Goal: Information Seeking & Learning: Learn about a topic

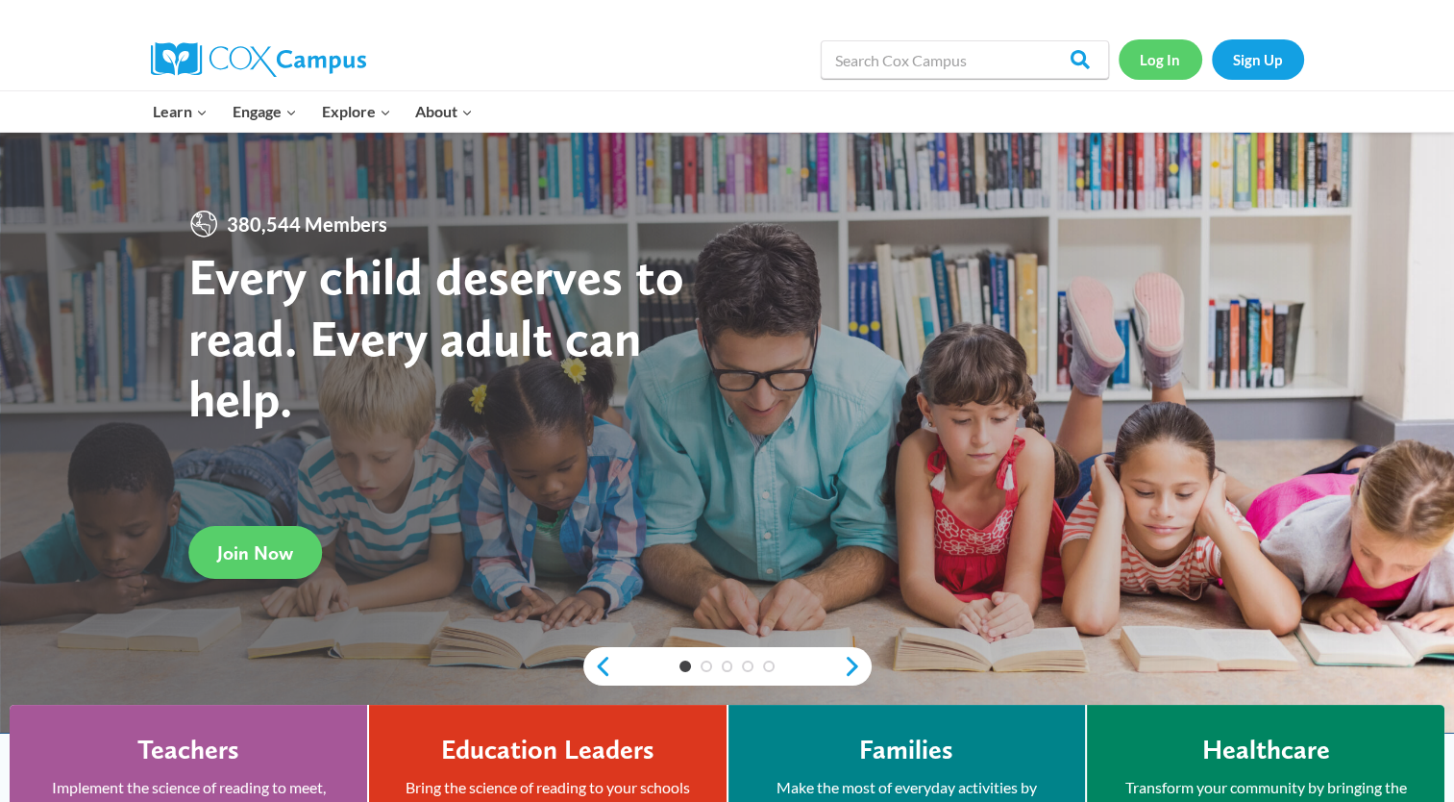
click at [1173, 59] on link "Log In" at bounding box center [1161, 58] width 84 height 39
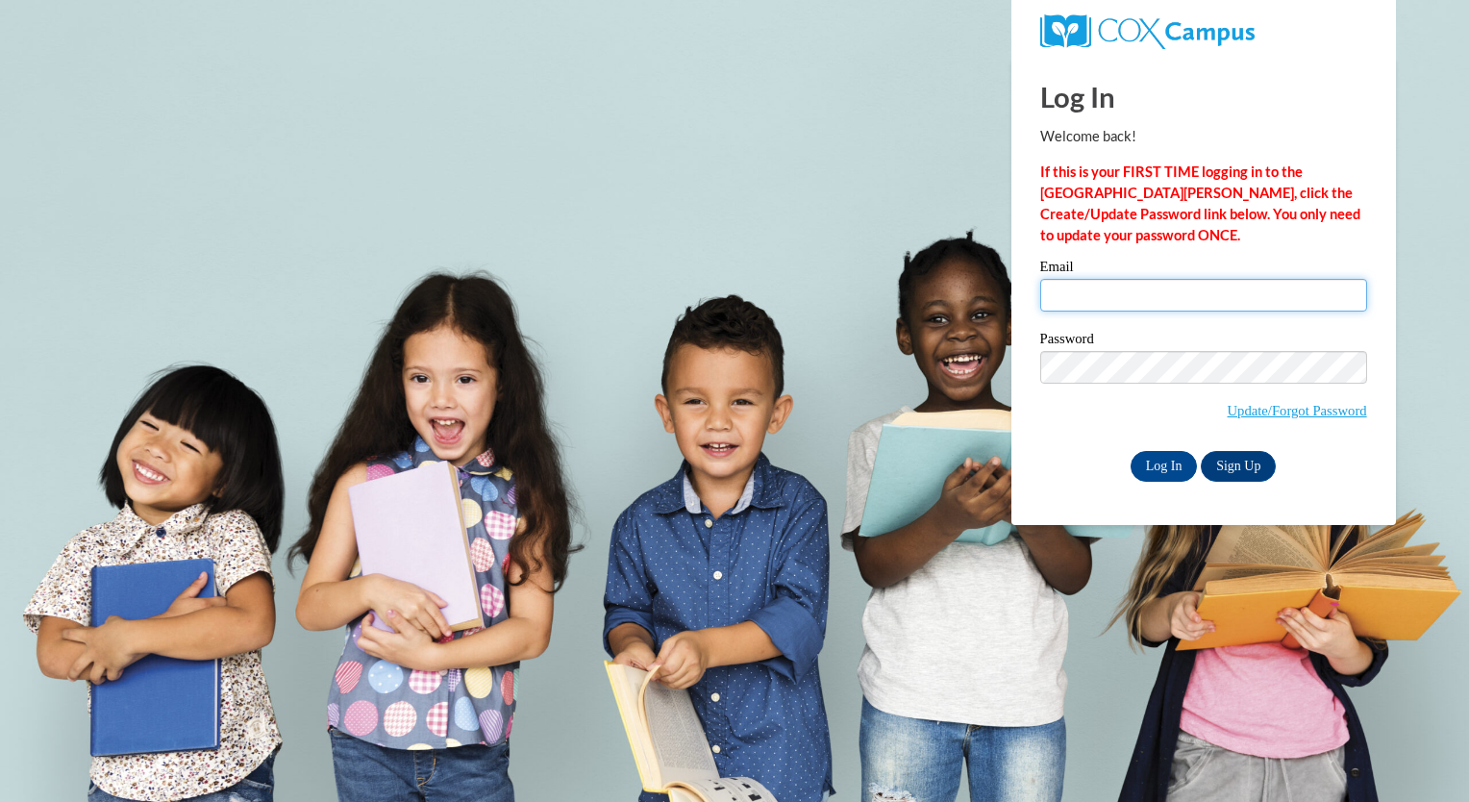
click at [1108, 297] on input "Email" at bounding box center [1203, 295] width 327 height 33
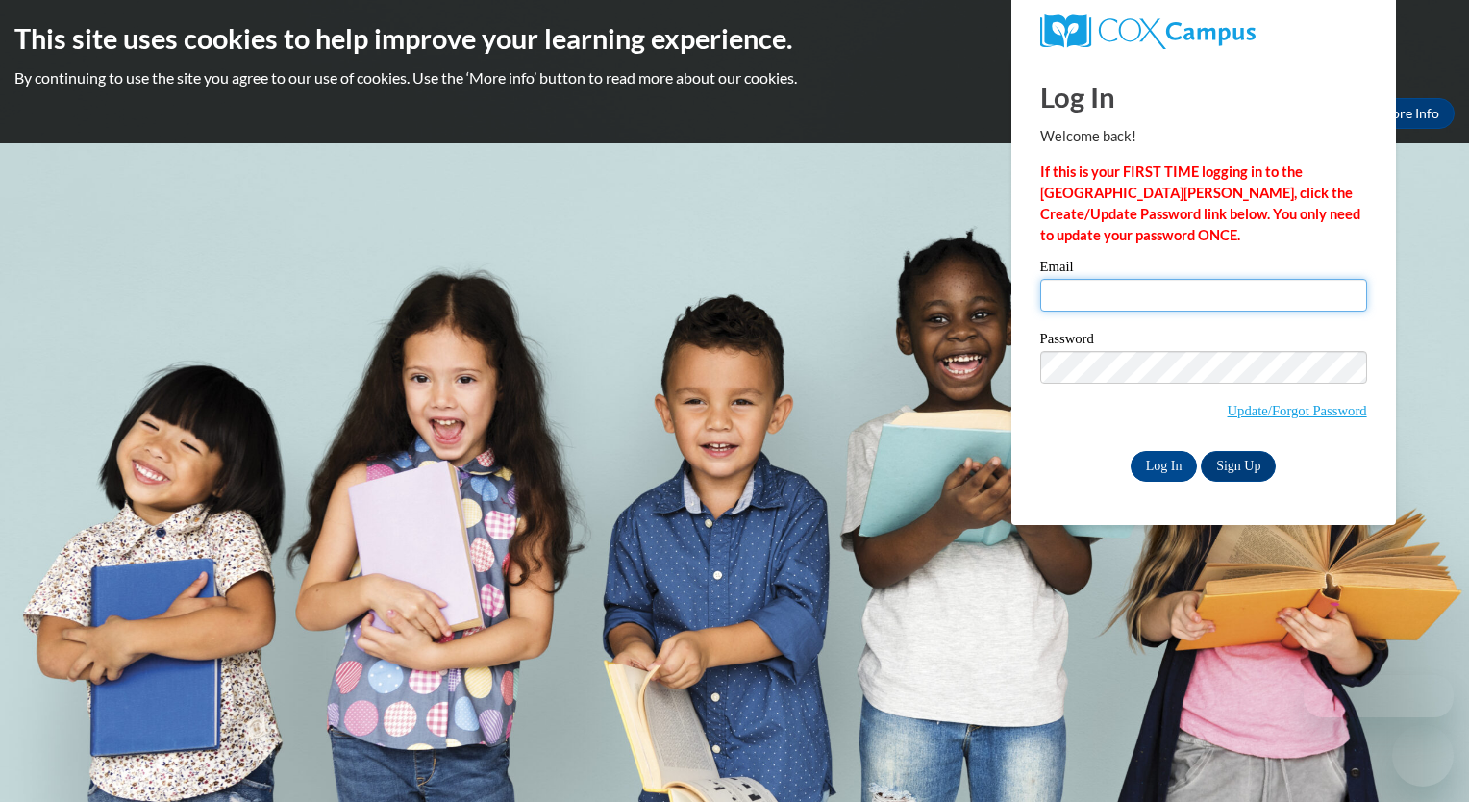
type input "april.boggs@iasmyrna.org"
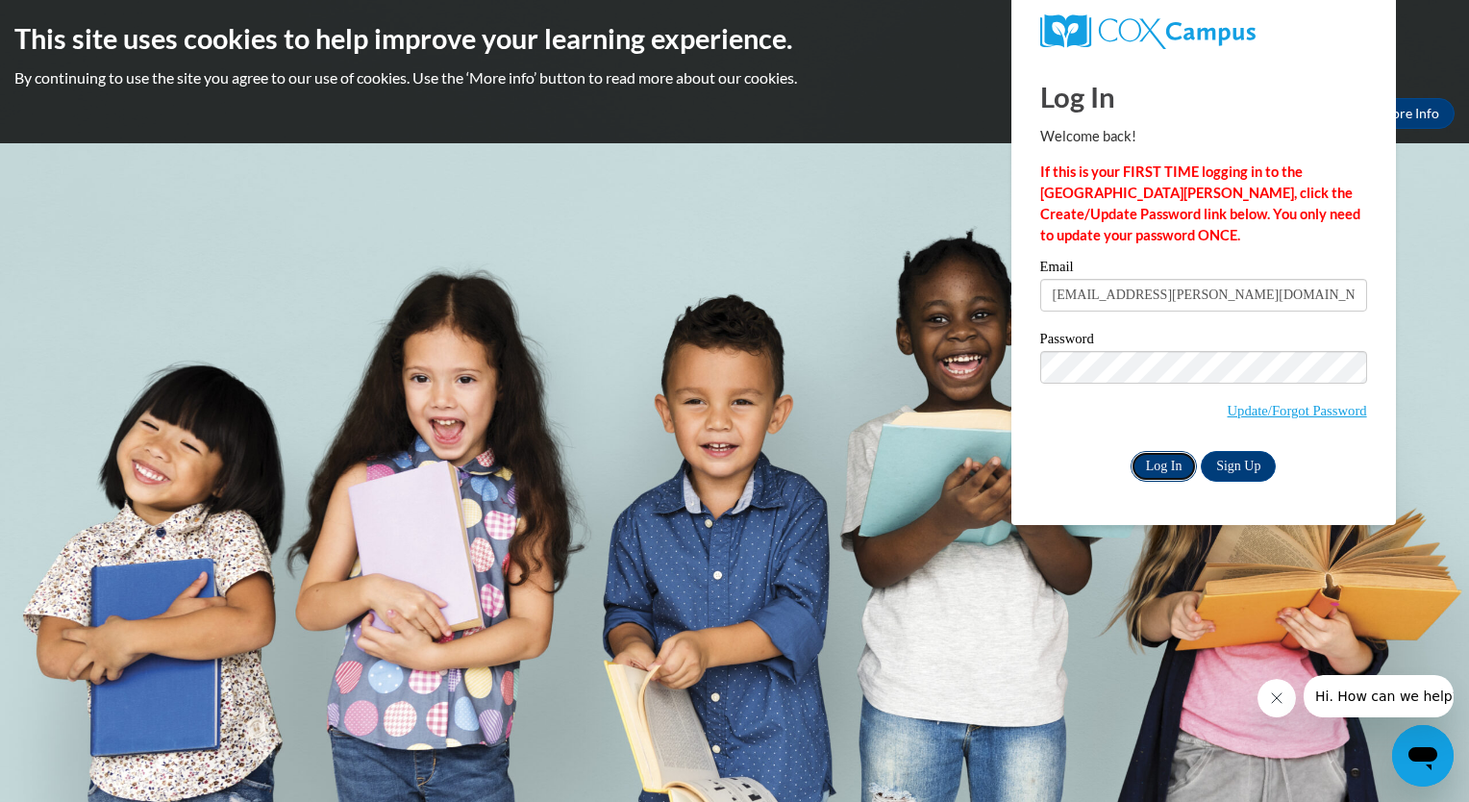
click at [1173, 466] on input "Log In" at bounding box center [1163, 466] width 67 height 31
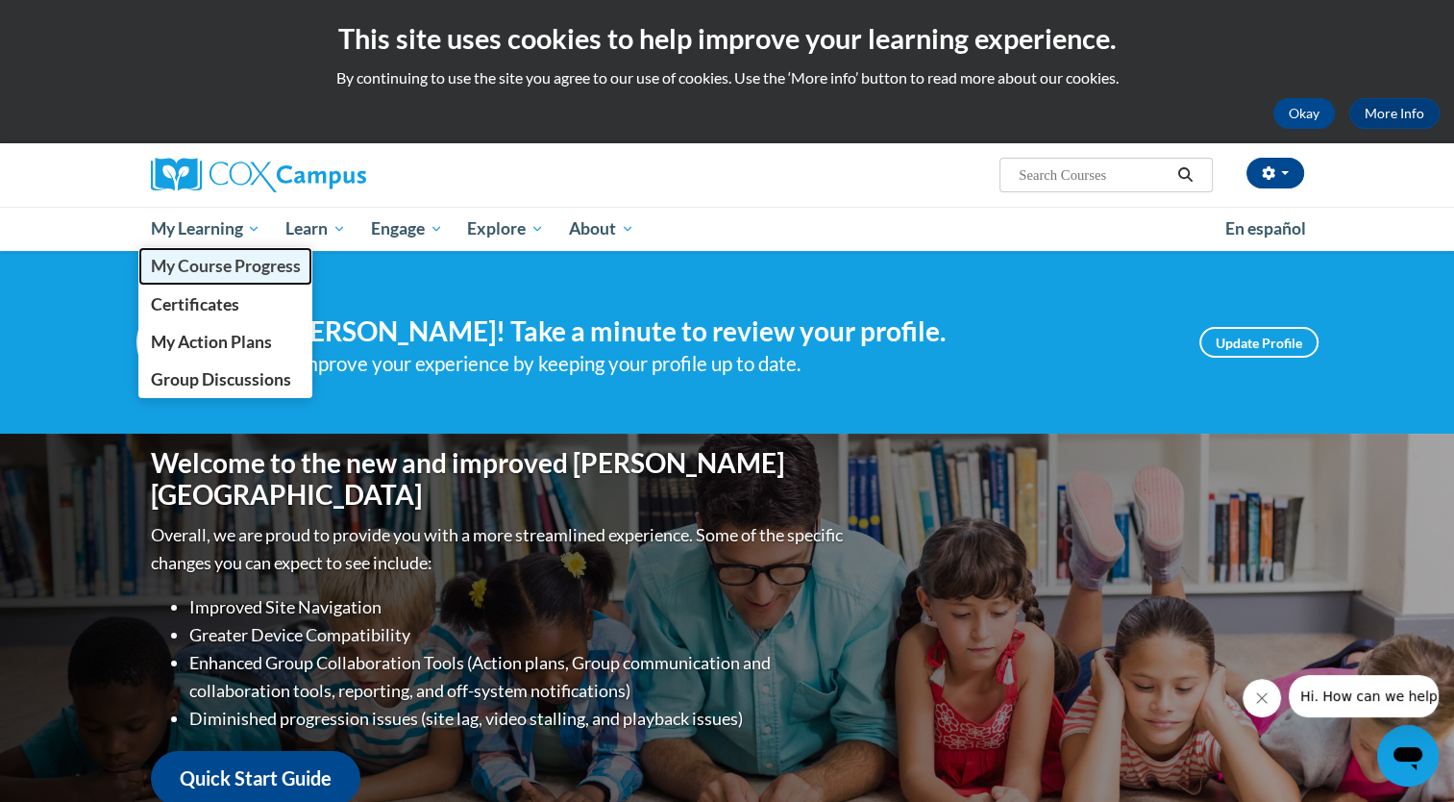
click at [174, 261] on span "My Course Progress" at bounding box center [225, 266] width 150 height 20
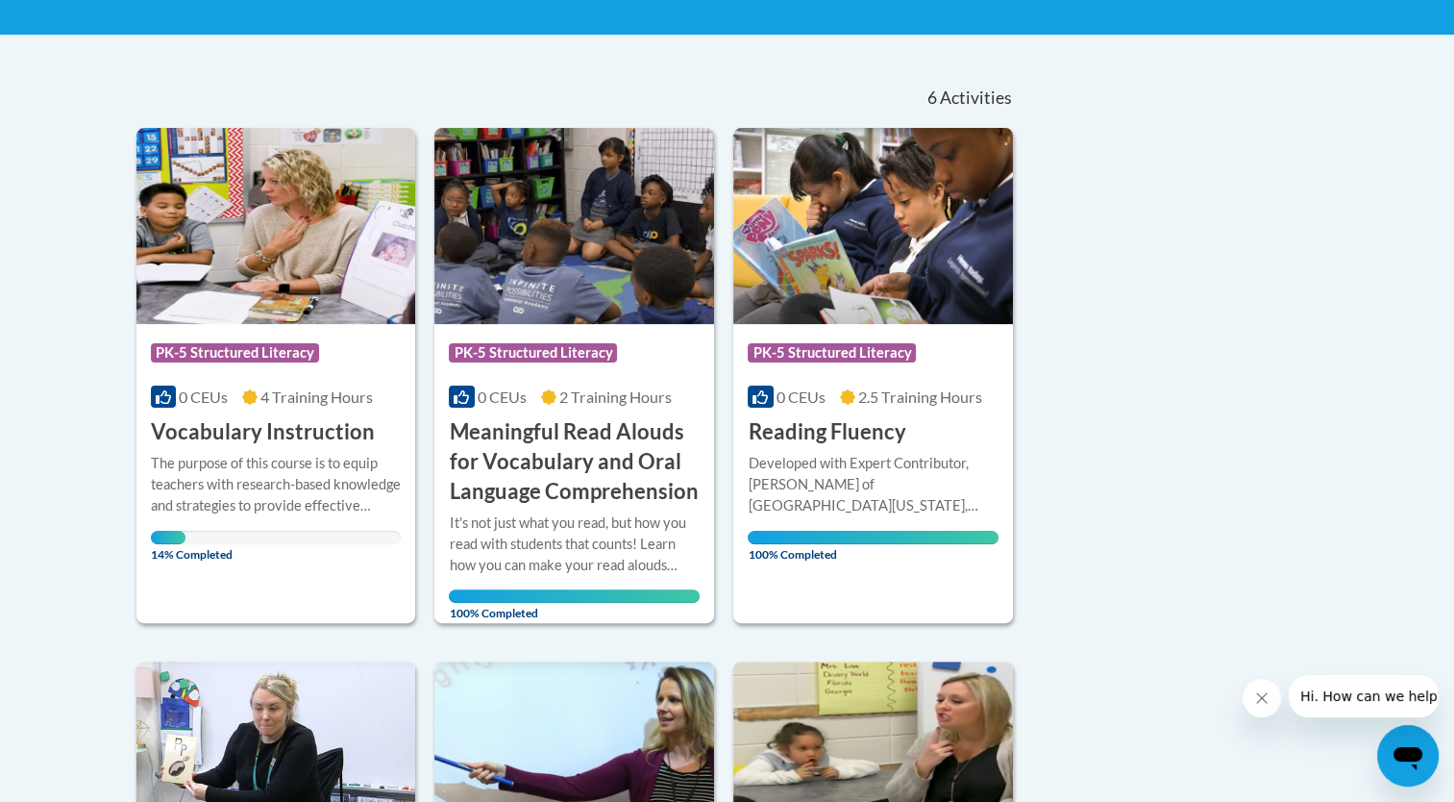
scroll to position [384, 0]
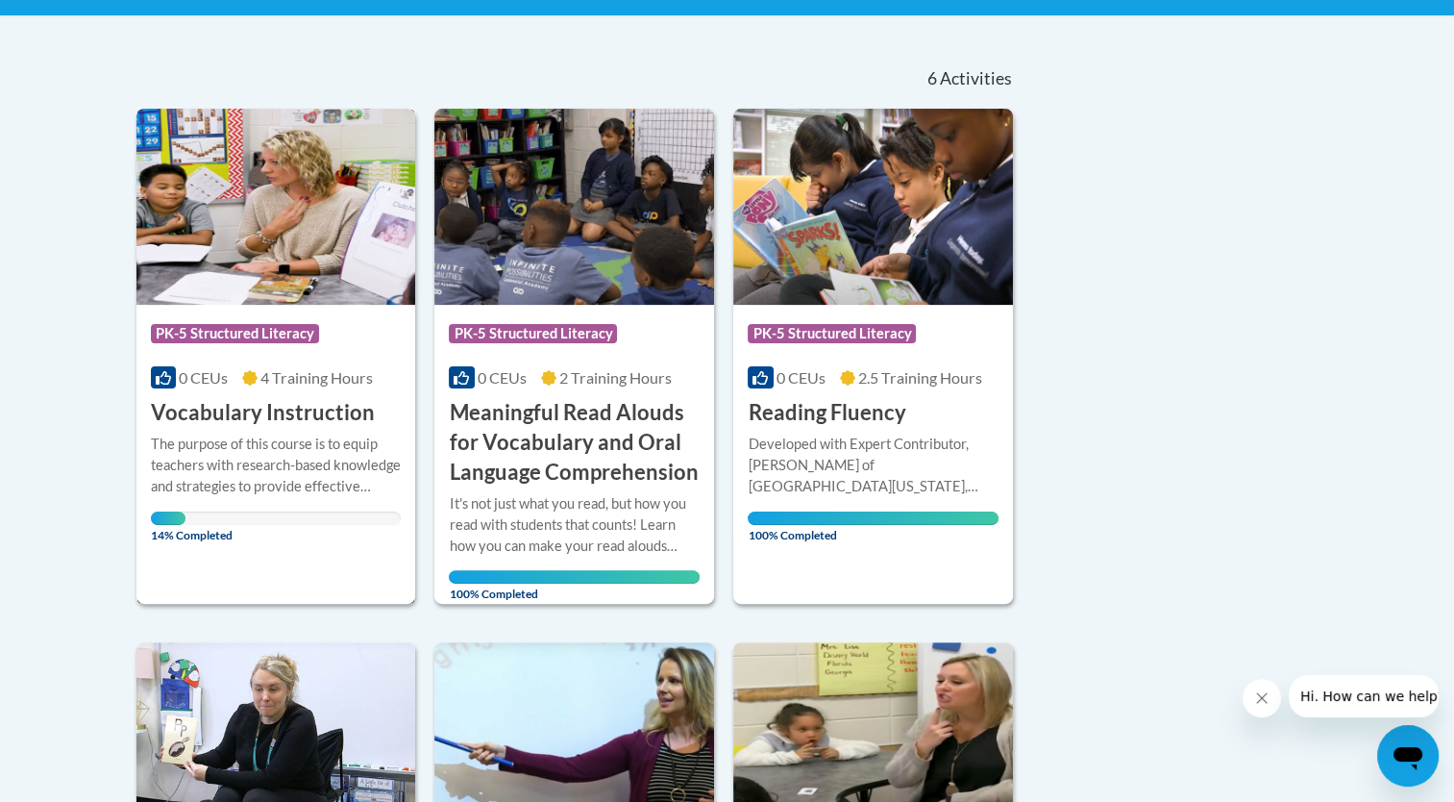
click at [320, 472] on div "The purpose of this course is to equip teachers with research-based knowledge a…" at bounding box center [276, 464] width 251 height 63
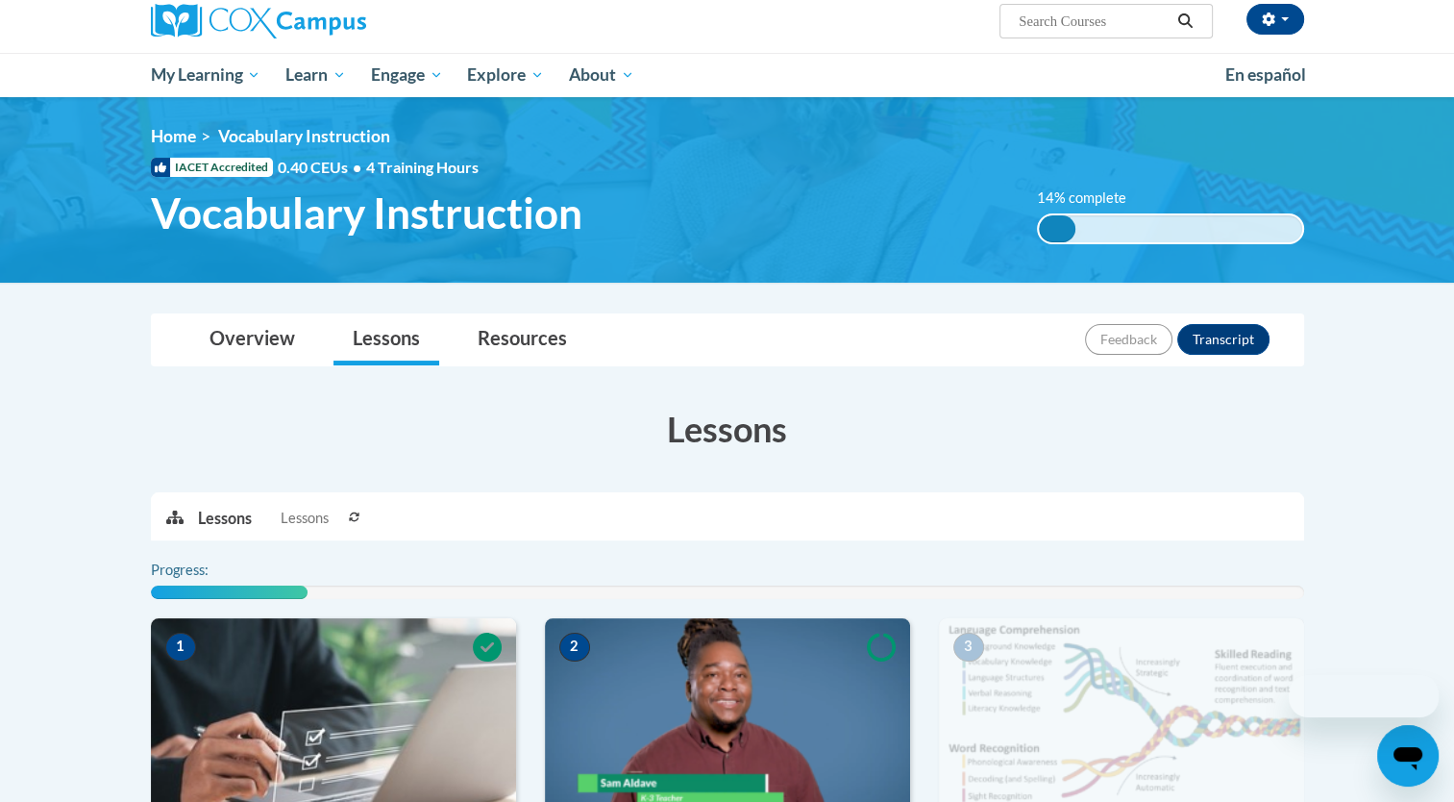
scroll to position [288, 0]
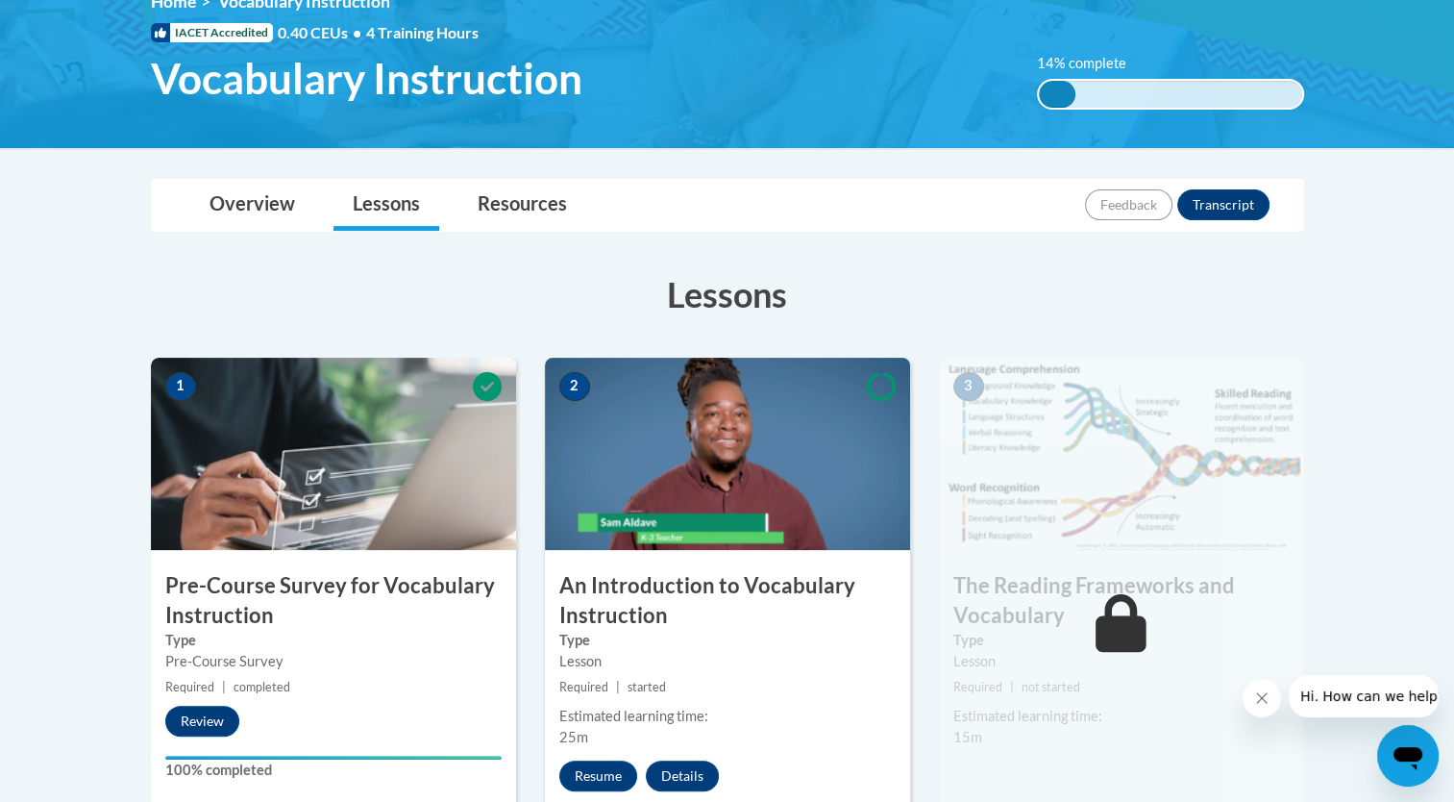
click at [745, 459] on img at bounding box center [727, 454] width 365 height 192
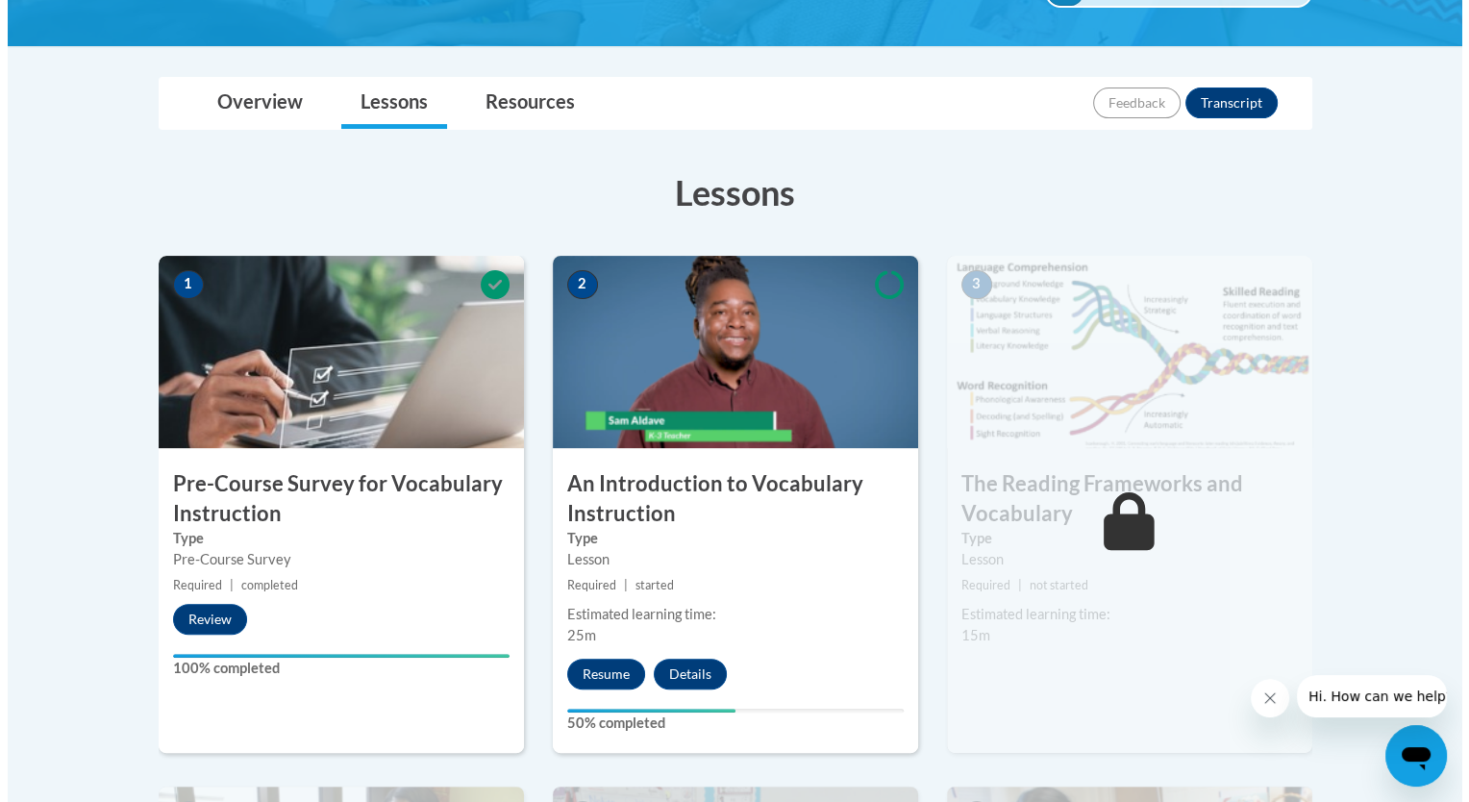
scroll to position [577, 0]
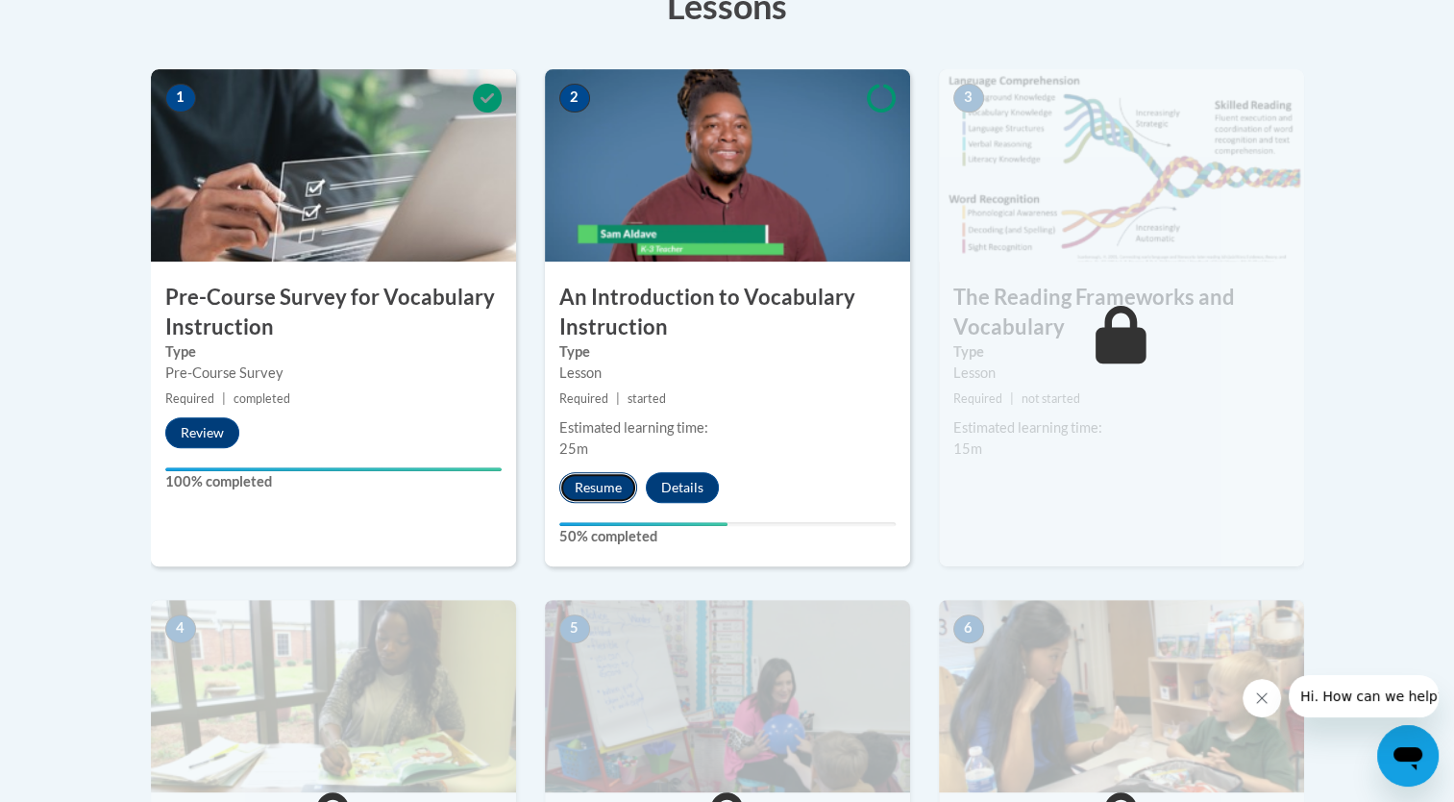
click at [605, 488] on button "Resume" at bounding box center [598, 487] width 78 height 31
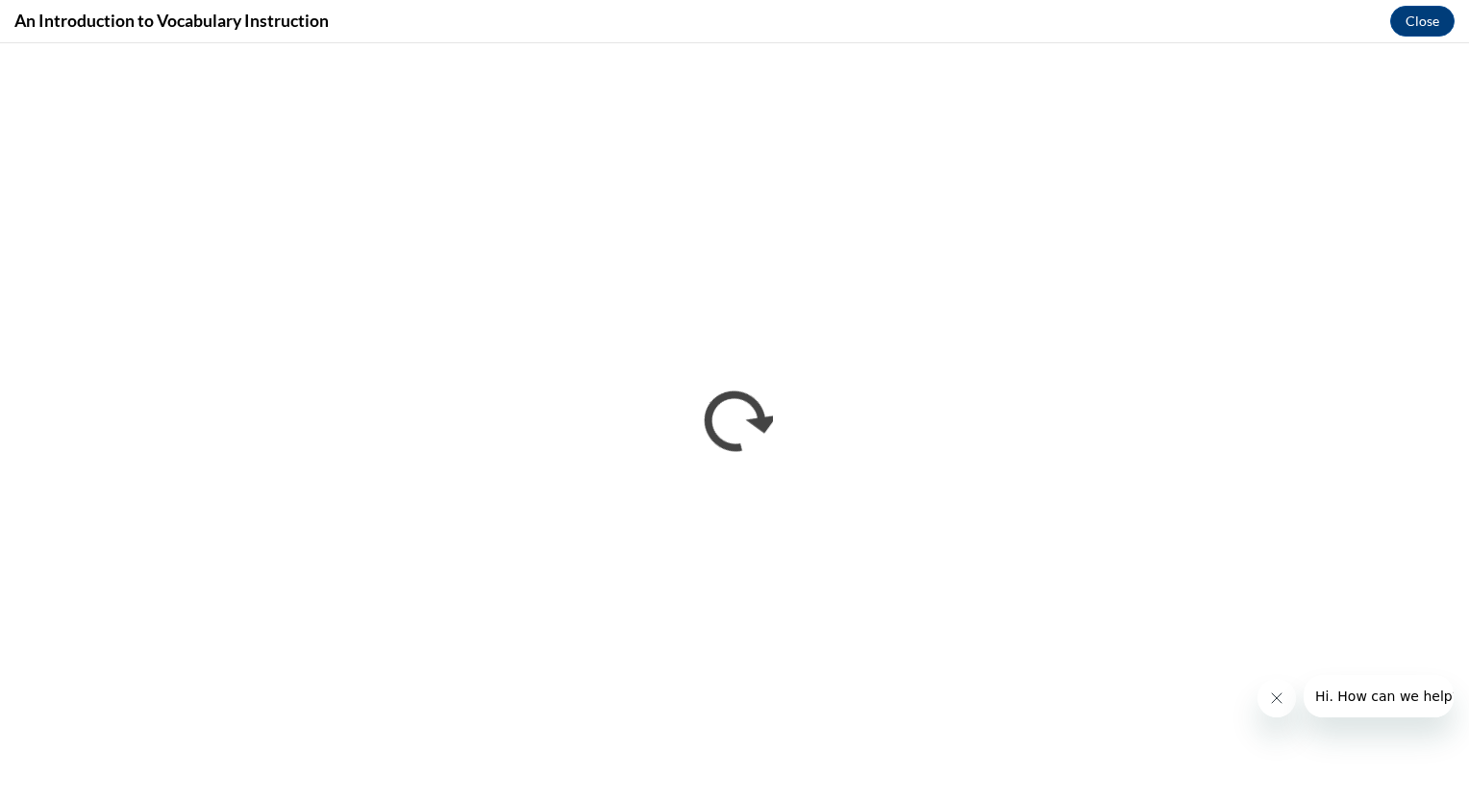
scroll to position [0, 0]
